Goal: Information Seeking & Learning: Learn about a topic

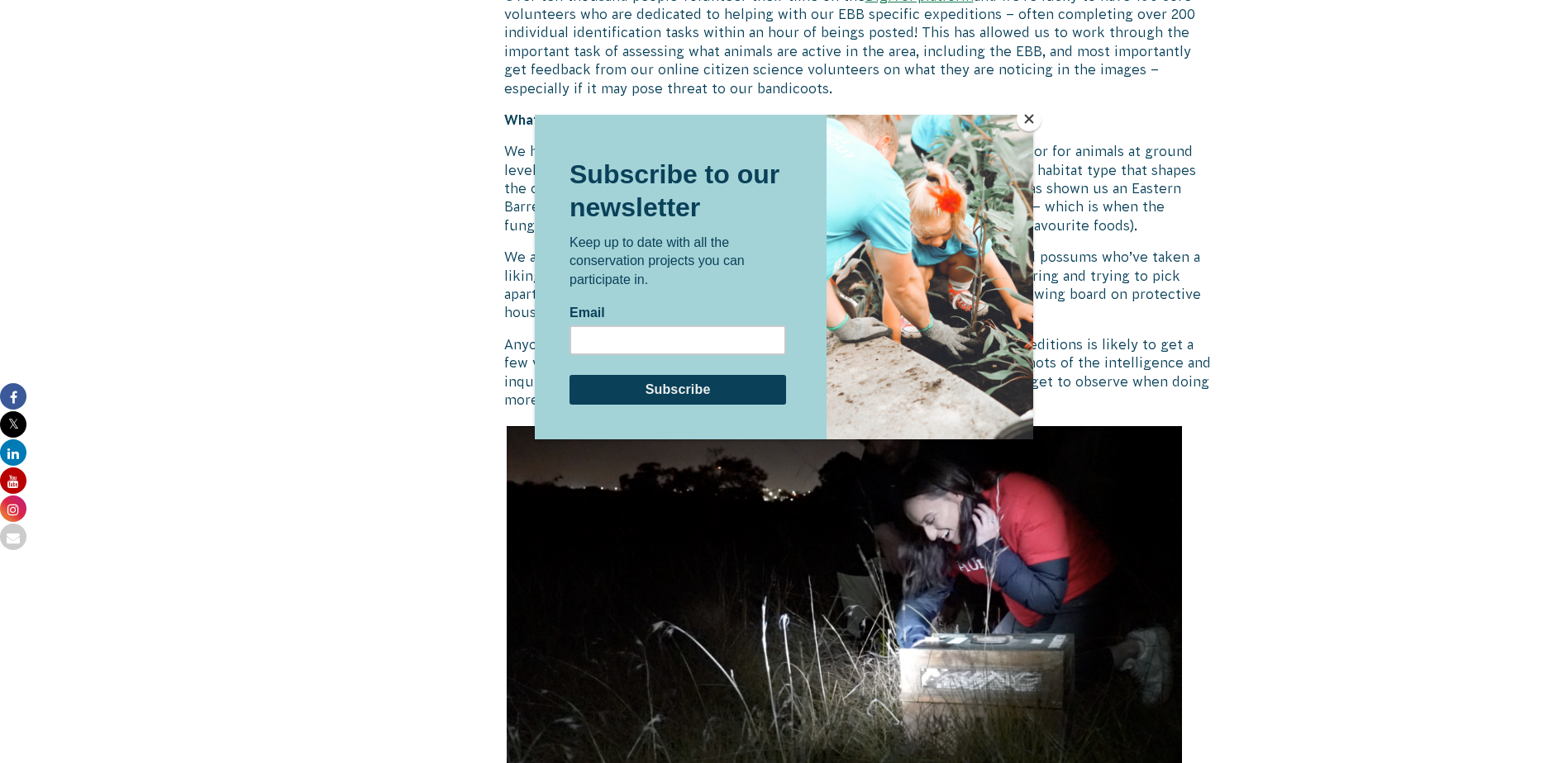
scroll to position [2065, 0]
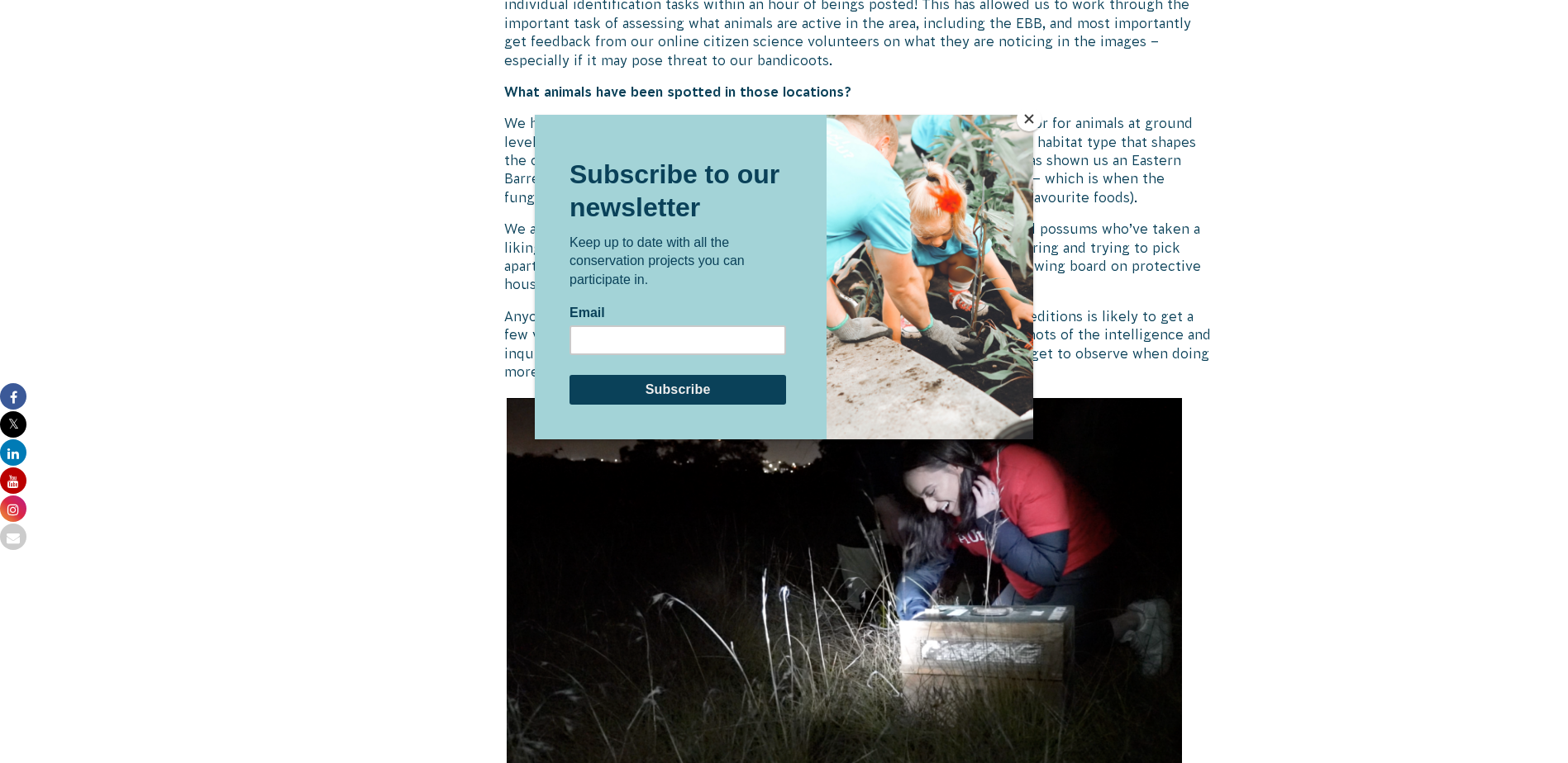
click at [1025, 118] on button "Close" at bounding box center [1029, 119] width 25 height 25
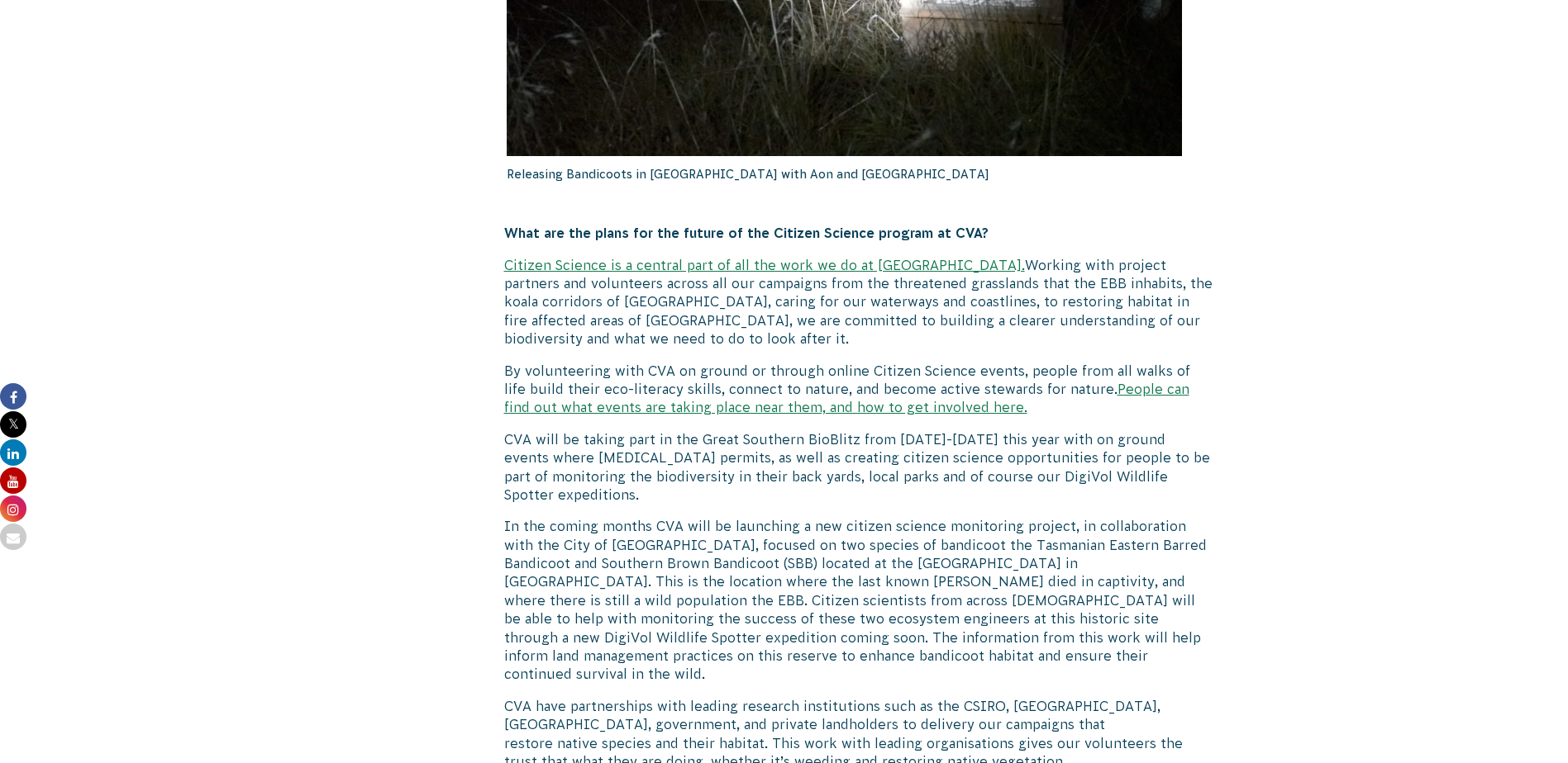
scroll to position [2727, 0]
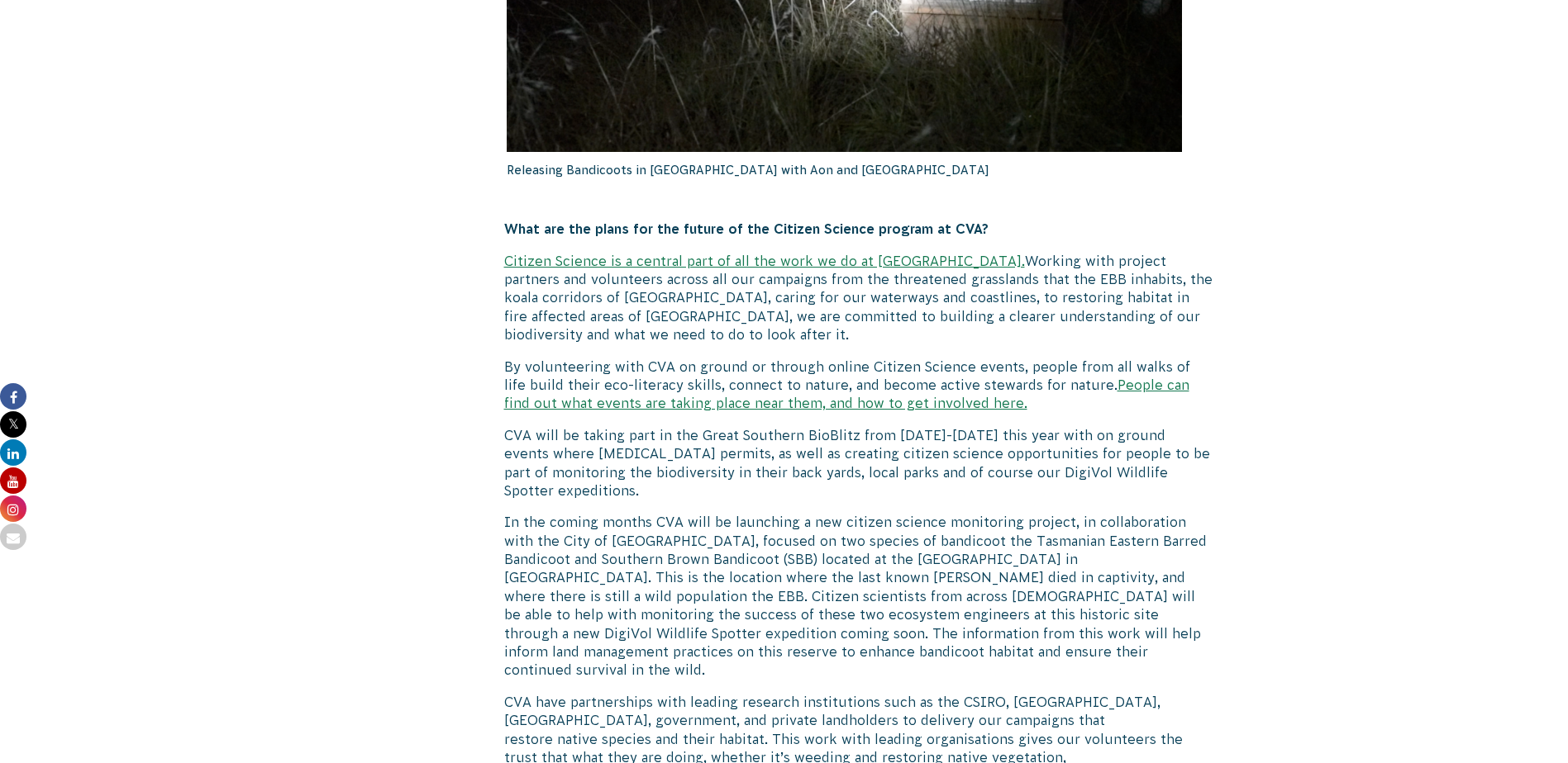
click at [838, 255] on link "Citizen Science is a central part of all the work we do at CVA." at bounding box center [764, 261] width 521 height 15
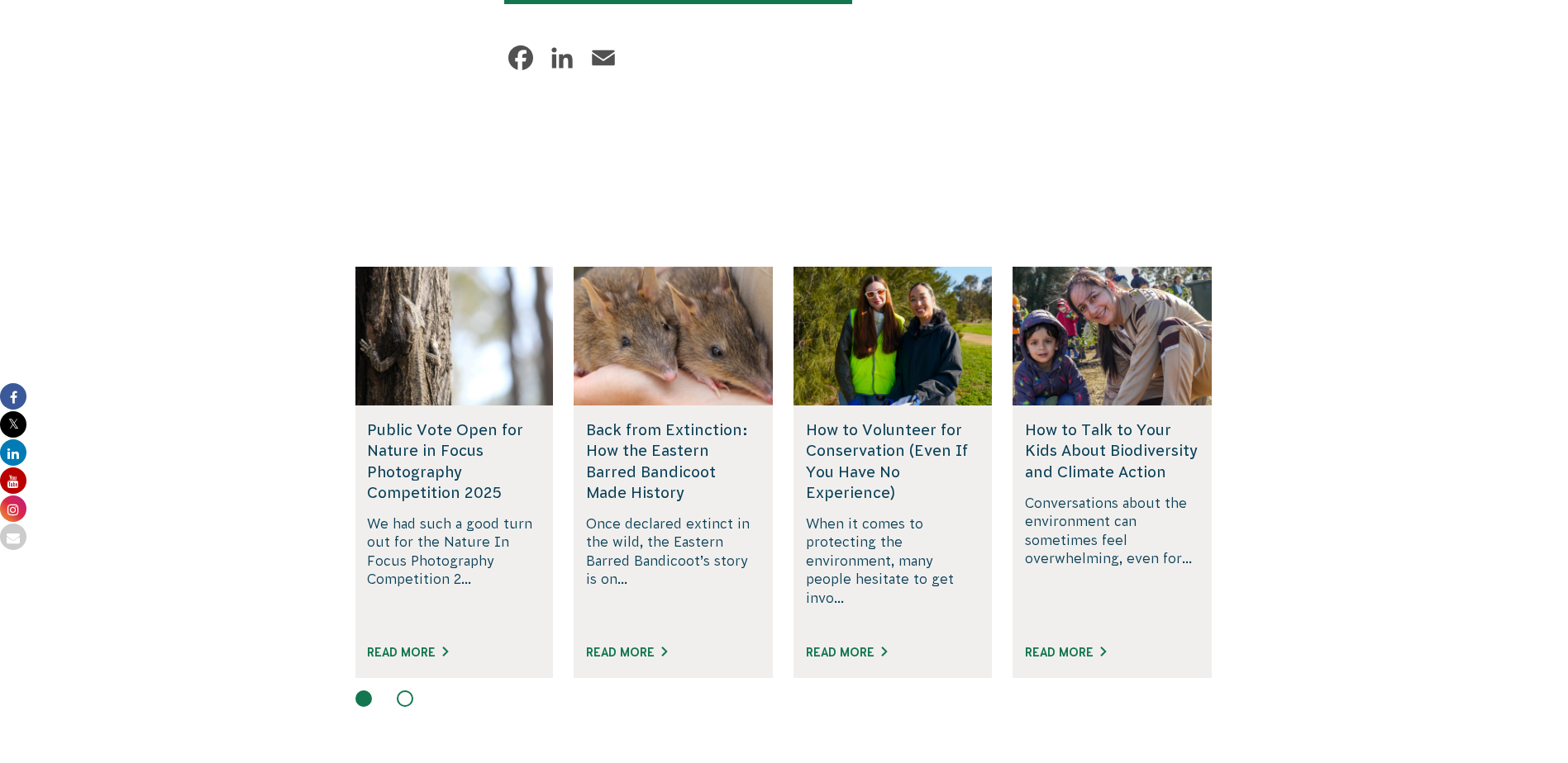
scroll to position [4061, 0]
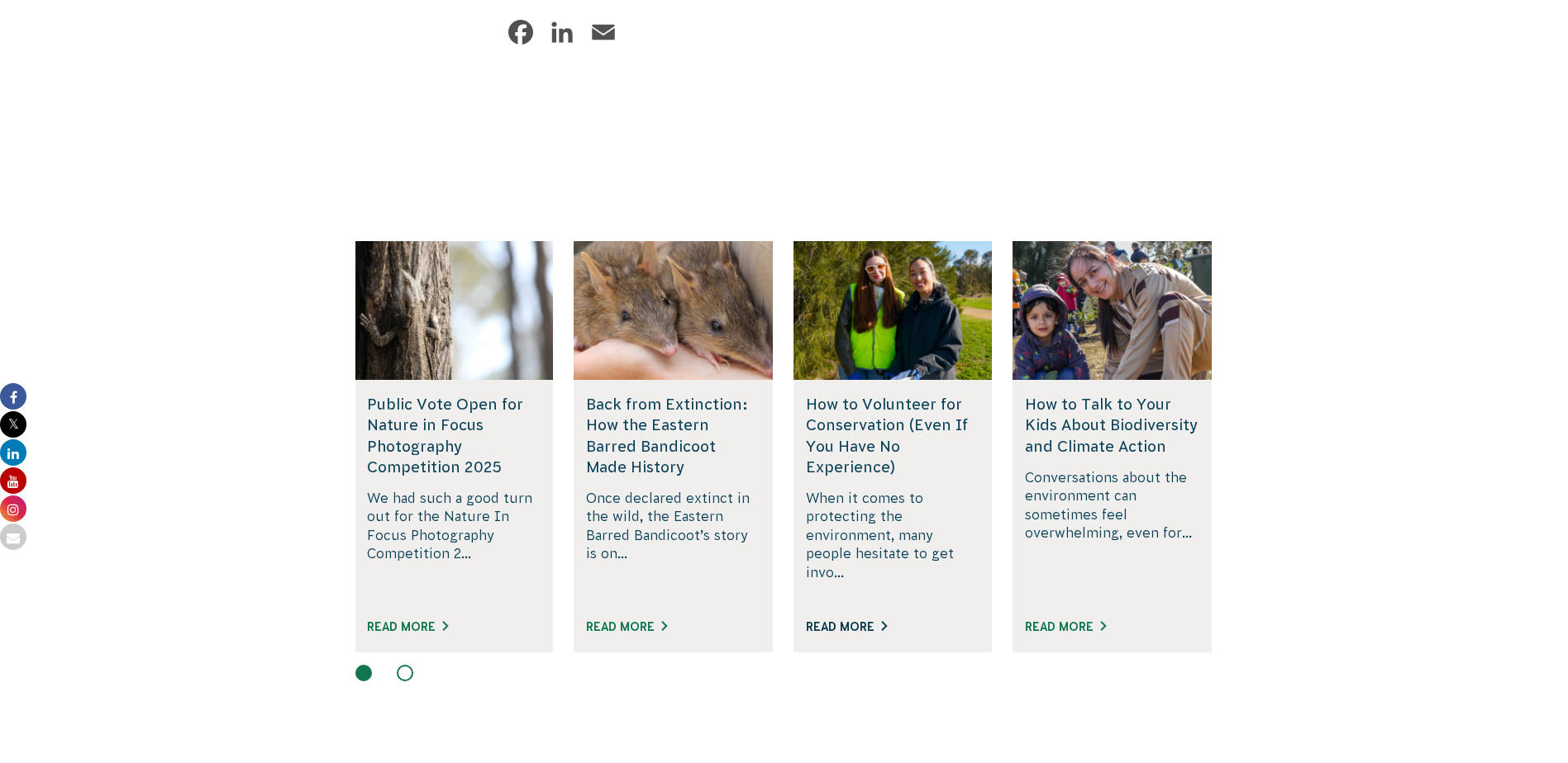
click at [845, 621] on link "Read More" at bounding box center [846, 627] width 81 height 13
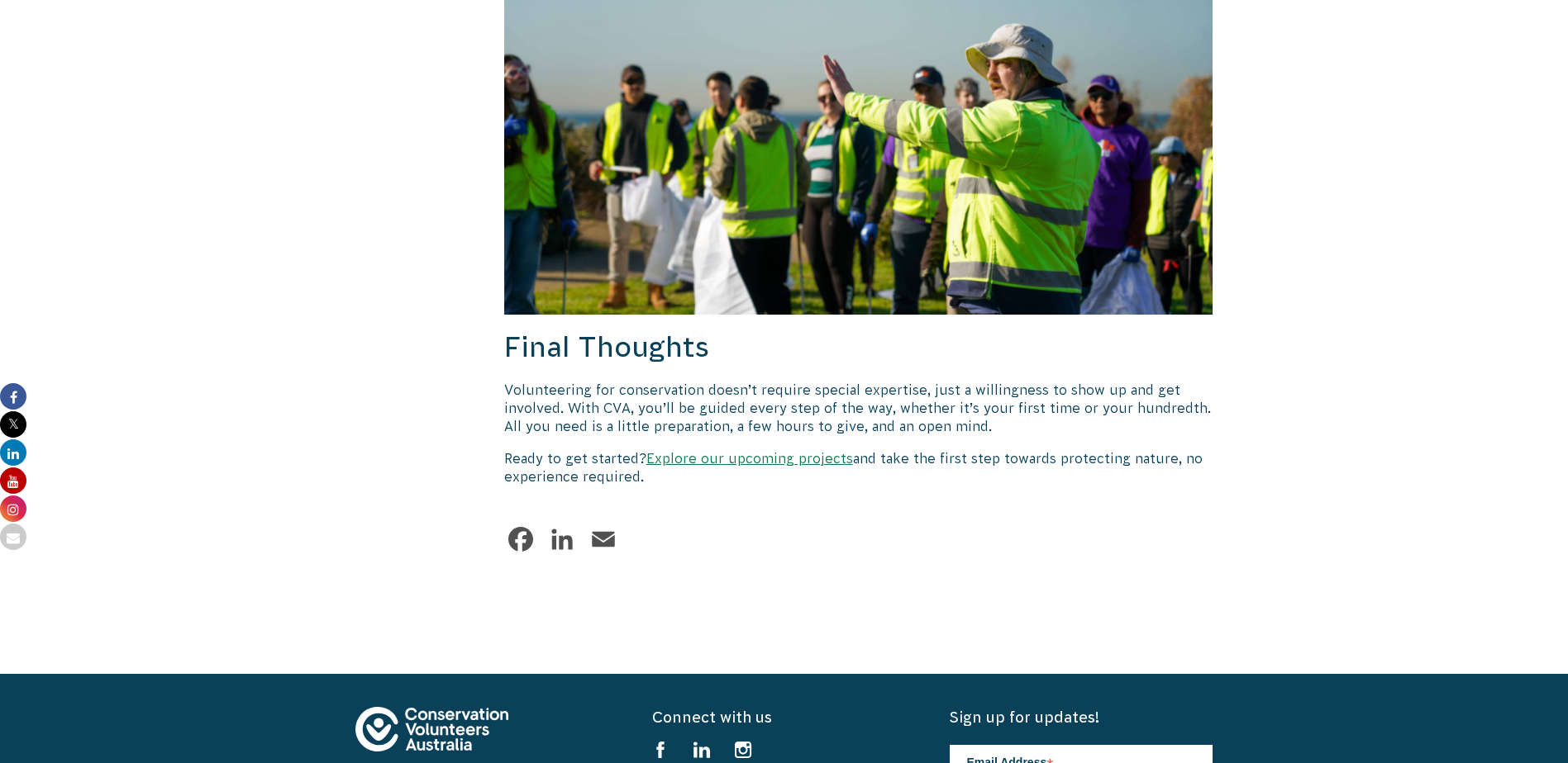
scroll to position [2396, 0]
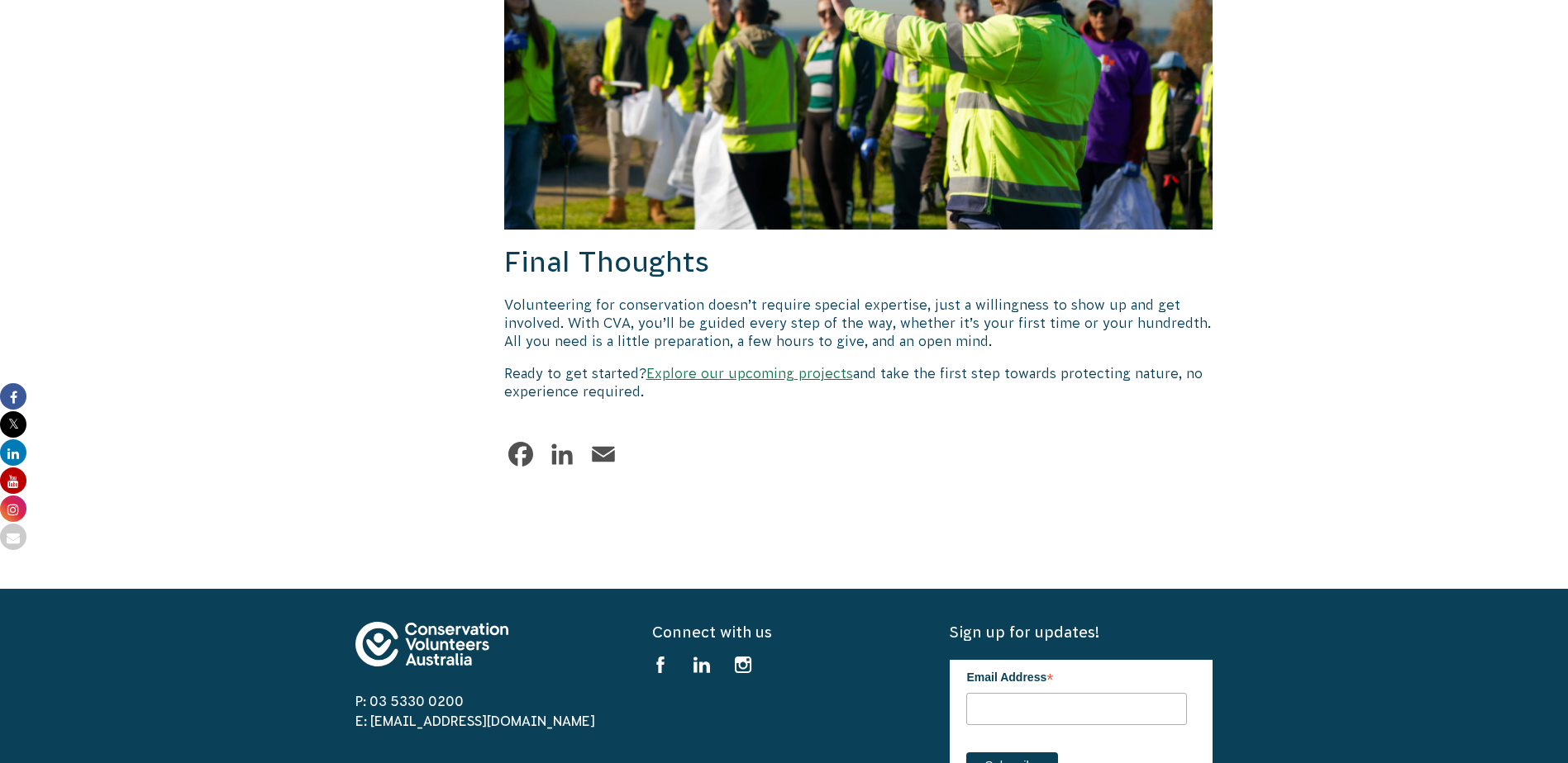
click at [825, 366] on link "Explore our upcoming projects" at bounding box center [750, 373] width 207 height 15
